Goal: Task Accomplishment & Management: Complete application form

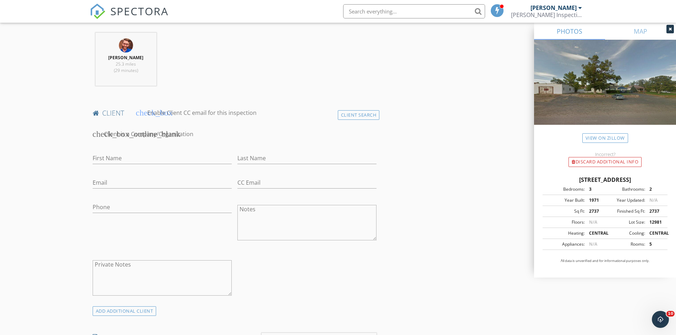
scroll to position [263, 0]
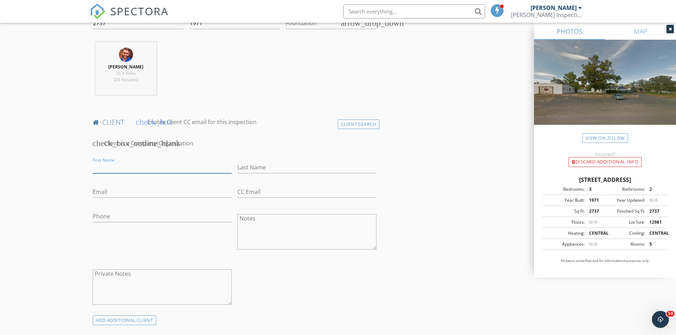
click at [97, 166] on input "First Name" at bounding box center [162, 168] width 139 height 12
type input "Garrett"
type input "Holiday"
type input "gholiday224@gmail.com"
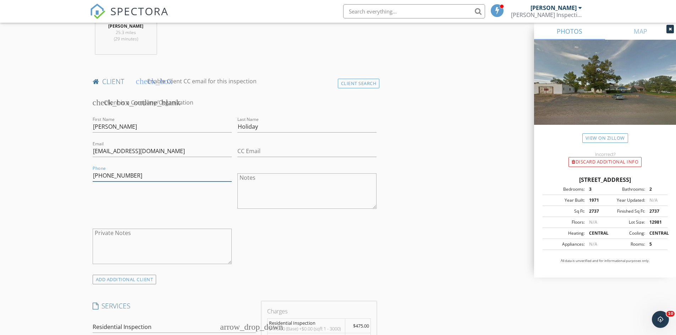
scroll to position [369, 0]
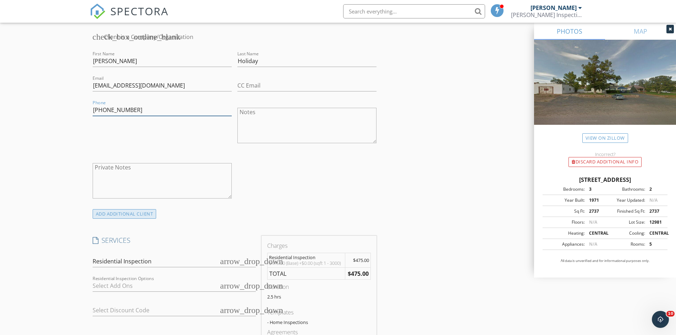
type input "406-299-0321"
click at [126, 214] on div "ADD ADDITIONAL client" at bounding box center [125, 214] width 64 height 10
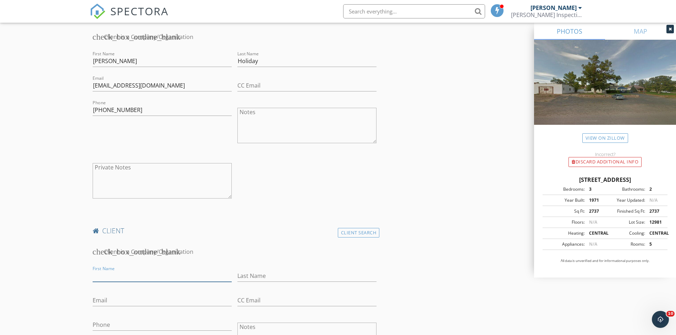
click at [114, 277] on input "First Name" at bounding box center [162, 276] width 139 height 12
type input "Danielle"
type input "Pouliot"
type input "pouliotdani2@gmail.com"
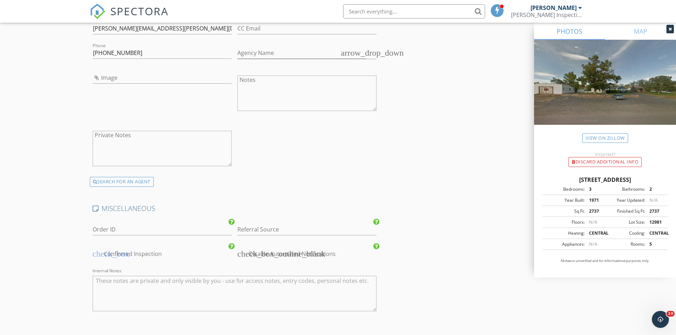
scroll to position [1460, 0]
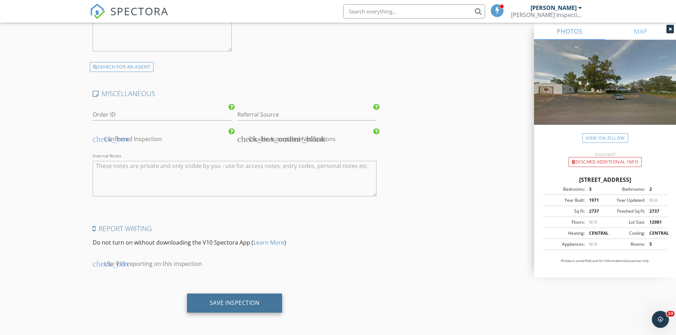
type input "406-459-5429"
click at [230, 303] on div "Save Inspection" at bounding box center [235, 303] width 50 height 7
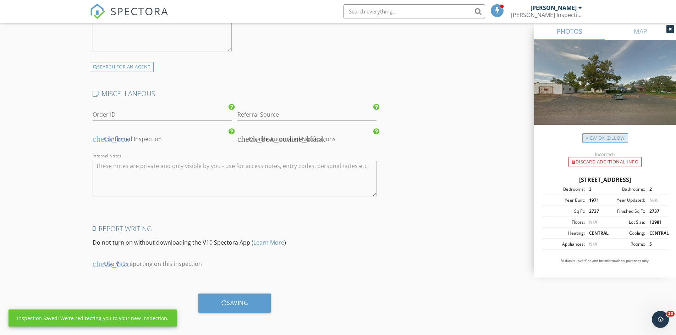
click at [599, 137] on link "View on Zillow" at bounding box center [605, 138] width 46 height 10
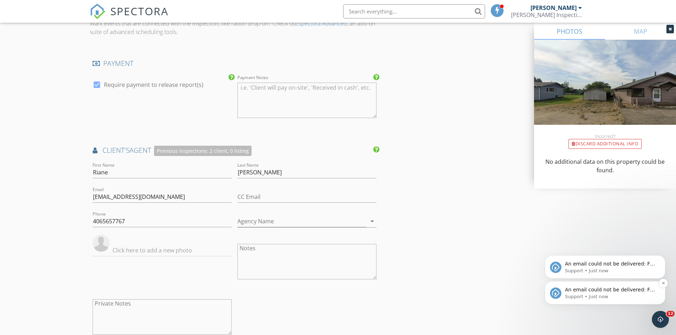
click at [611, 287] on span "An email could not be delivered: For more information, view Why emails don't ge…" at bounding box center [610, 297] width 90 height 20
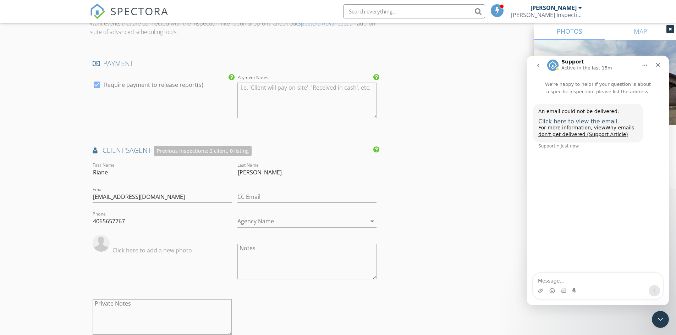
click at [569, 121] on span "Click here to view the email." at bounding box center [578, 121] width 81 height 7
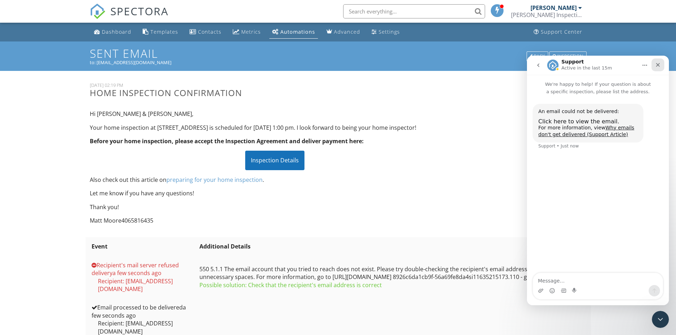
click at [658, 64] on icon "Close" at bounding box center [658, 65] width 6 height 6
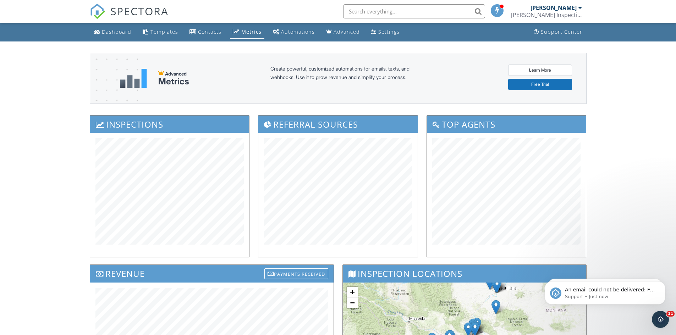
click at [106, 33] on div "Dashboard" at bounding box center [116, 31] width 29 height 7
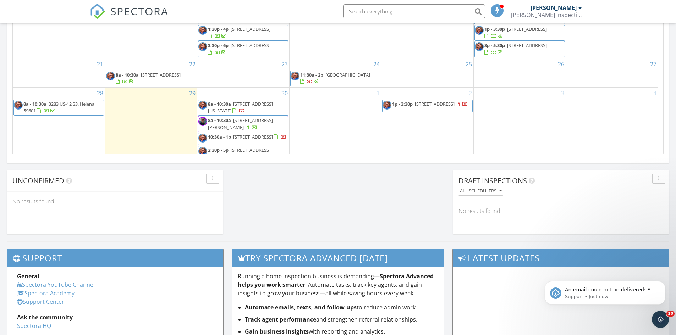
scroll to position [65, 0]
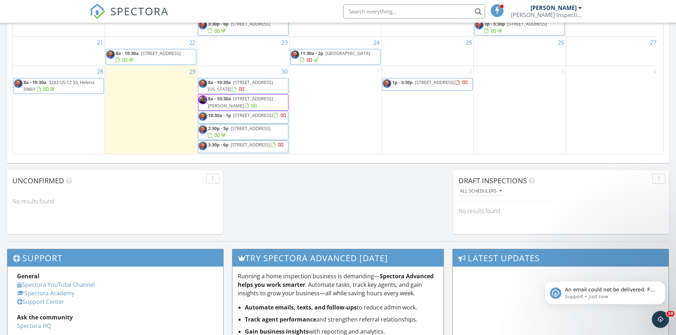
click at [431, 82] on span "1p - 3:30p 505 W 1st St, Whitehall 59759" at bounding box center [426, 84] width 86 height 11
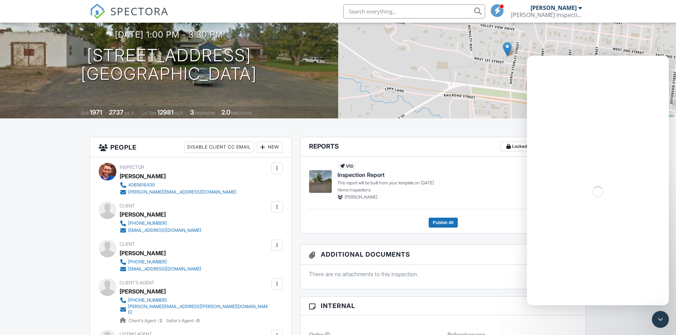
click at [276, 248] on div at bounding box center [277, 245] width 7 height 7
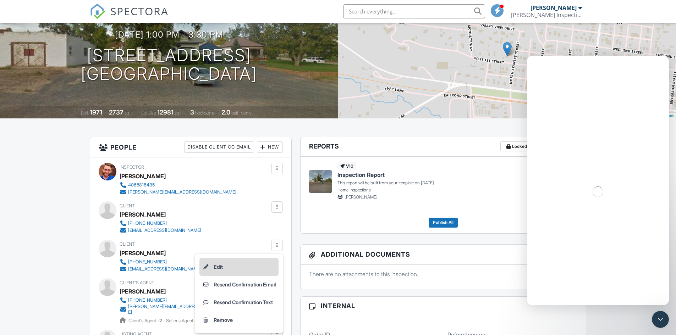
click at [231, 267] on li "Edit" at bounding box center [238, 267] width 79 height 18
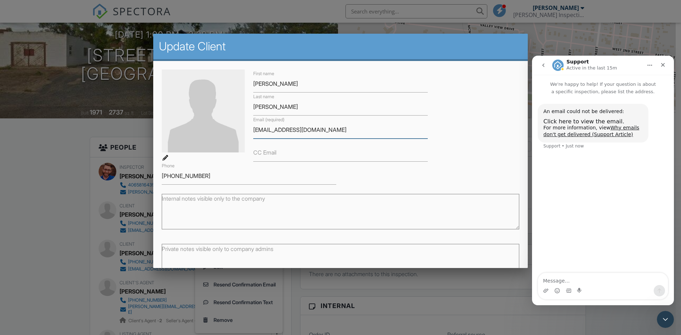
click at [316, 125] on input "[EMAIL_ADDRESS][DOMAIN_NAME]" at bounding box center [340, 129] width 175 height 17
drag, startPoint x: 322, startPoint y: 125, endPoint x: 191, endPoint y: 139, distance: 130.9
click at [191, 139] on div "First name [PERSON_NAME] Last name [PERSON_NAME] Email (required) [EMAIL_ADDRES…" at bounding box center [341, 127] width 366 height 115
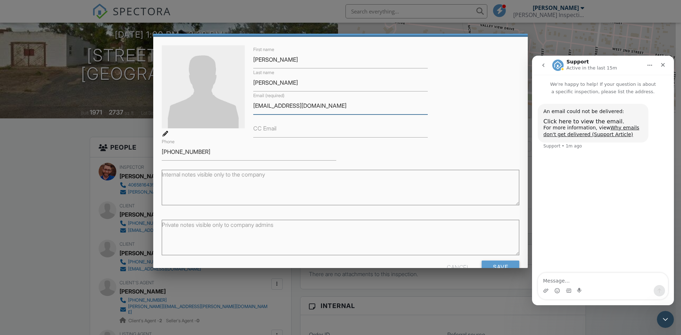
scroll to position [43, 0]
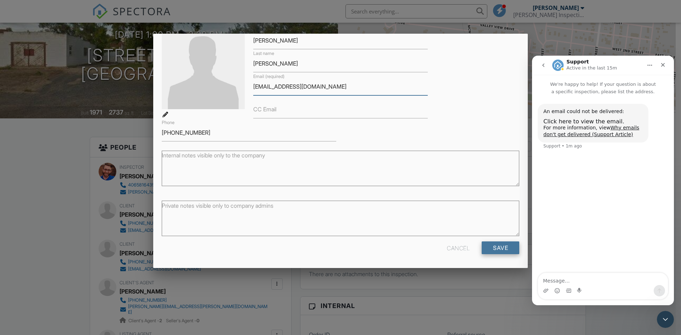
type input "[EMAIL_ADDRESS][DOMAIN_NAME]"
drag, startPoint x: 485, startPoint y: 248, endPoint x: 5, endPoint y: 149, distance: 490.1
click at [485, 248] on input "Save" at bounding box center [501, 248] width 38 height 13
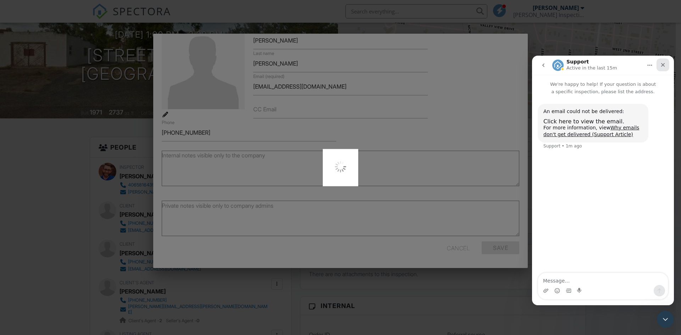
click at [662, 61] on div "Close" at bounding box center [663, 65] width 13 height 13
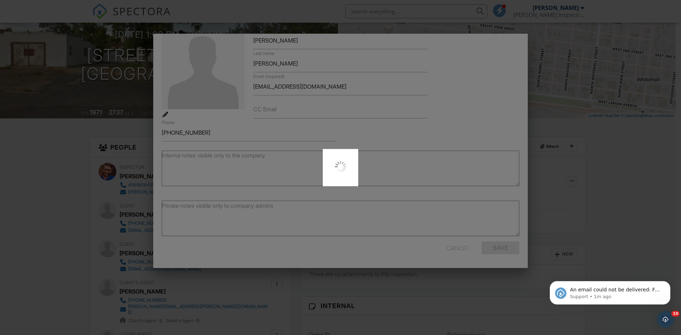
scroll to position [0, 0]
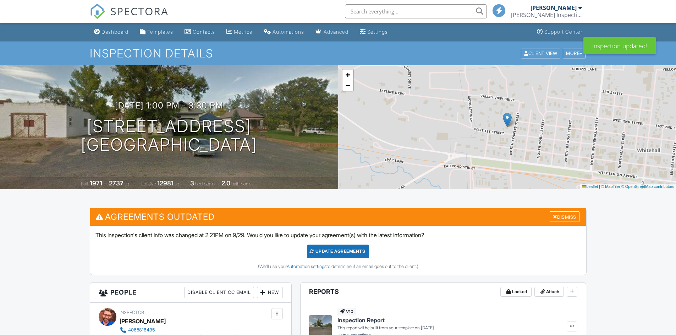
click at [329, 253] on div "Update Agreements" at bounding box center [338, 251] width 62 height 13
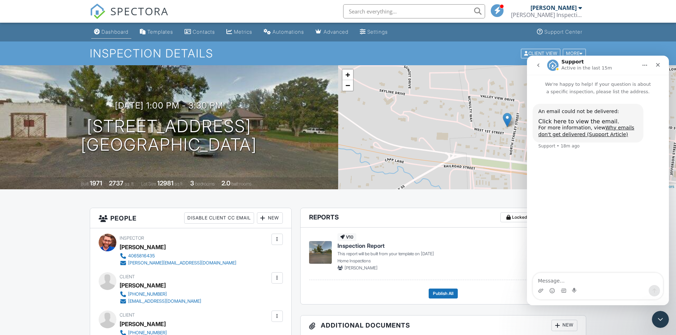
click at [105, 32] on div "Dashboard" at bounding box center [114, 32] width 27 height 6
